Goal: Task Accomplishment & Management: Complete application form

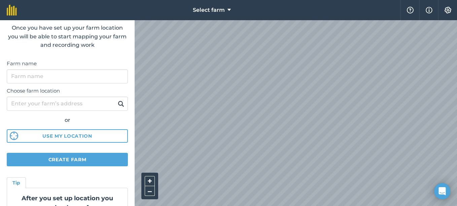
scroll to position [34, 0]
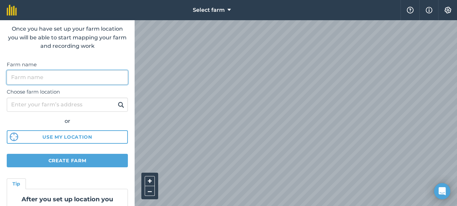
click at [54, 79] on input "Farm name" at bounding box center [67, 77] width 121 height 14
type input "Patensie Agricultural School"
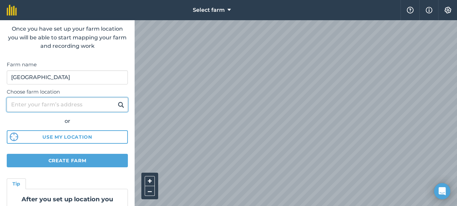
click at [51, 106] on input "Choose farm location" at bounding box center [67, 105] width 121 height 14
type input "P"
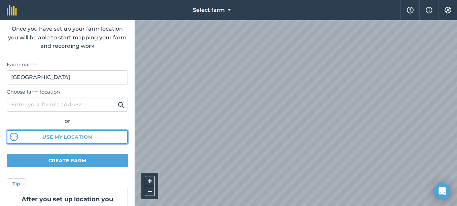
click at [49, 136] on button "Use my location" at bounding box center [67, 136] width 121 height 13
click at [90, 137] on button "Use my location" at bounding box center [67, 136] width 121 height 13
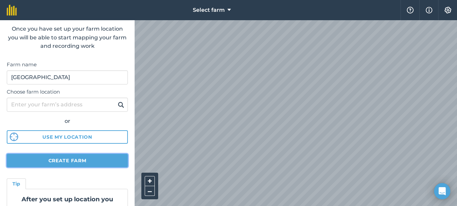
click at [57, 158] on button "Create farm" at bounding box center [67, 160] width 121 height 13
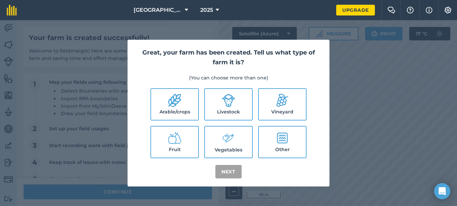
click at [167, 106] on label "Arable/crops" at bounding box center [174, 104] width 47 height 31
checkbox input "true"
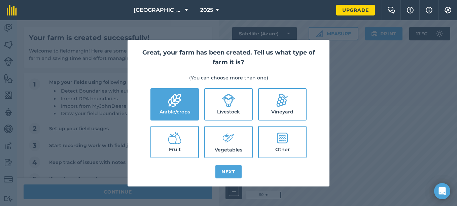
click at [225, 108] on label "Livestock" at bounding box center [228, 104] width 47 height 31
checkbox input "true"
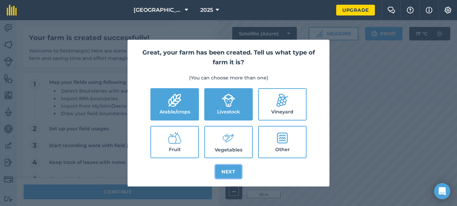
click at [230, 172] on button "Next" at bounding box center [228, 171] width 26 height 13
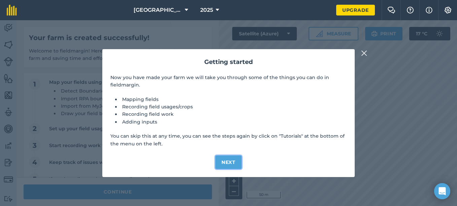
click at [229, 158] on button "Next" at bounding box center [228, 162] width 26 height 13
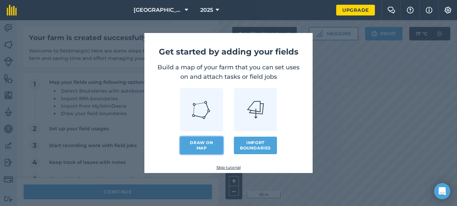
click at [188, 144] on link "Draw on map" at bounding box center [201, 146] width 43 height 18
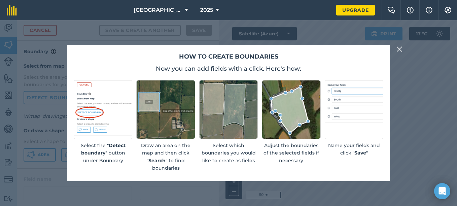
click at [170, 122] on img at bounding box center [165, 109] width 59 height 59
click at [401, 47] on img at bounding box center [400, 49] width 6 height 8
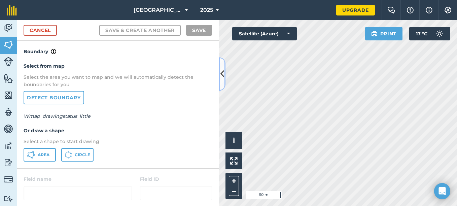
click at [221, 70] on icon at bounding box center [223, 74] width 4 height 12
